Goal: Task Accomplishment & Management: Manage account settings

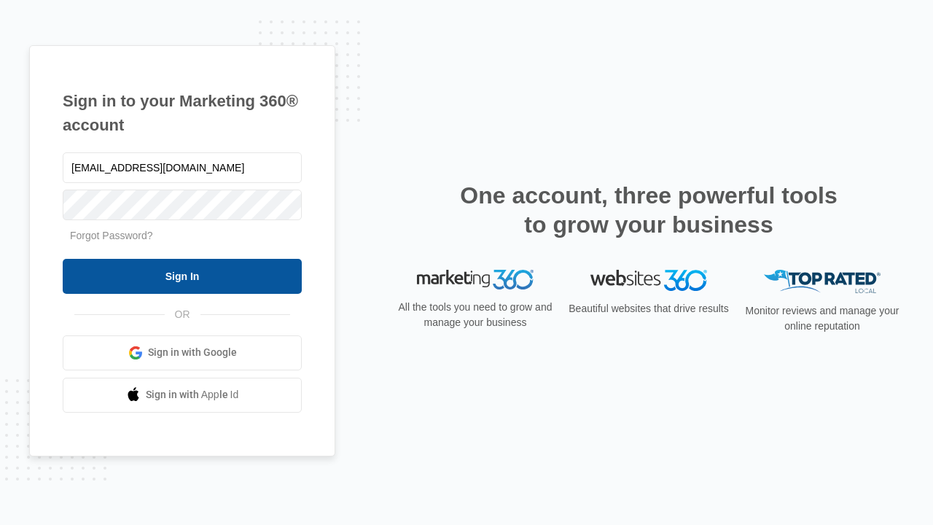
click at [182, 276] on input "Sign In" at bounding box center [182, 276] width 239 height 35
